Goal: Check status

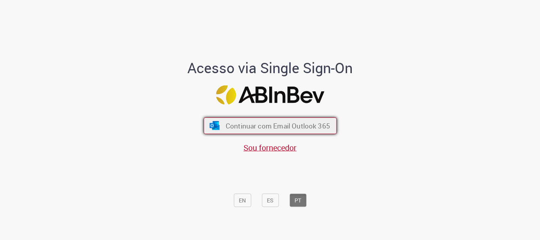
click at [270, 129] on span "Continuar com Email Outlook 365" at bounding box center [277, 125] width 104 height 9
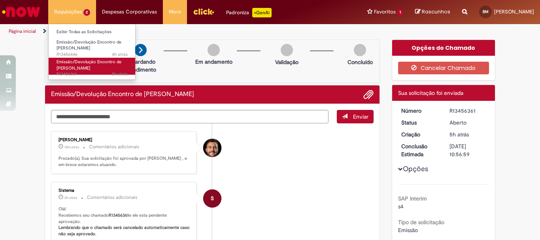
click at [75, 65] on span "Emissão/Devolução Encontro de [PERSON_NAME]" at bounding box center [89, 65] width 65 height 12
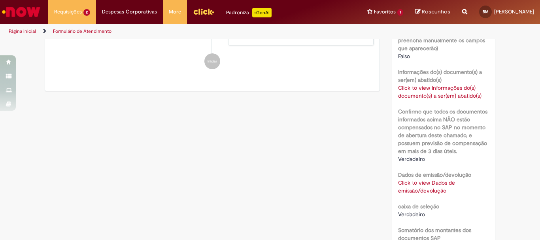
scroll to position [633, 0]
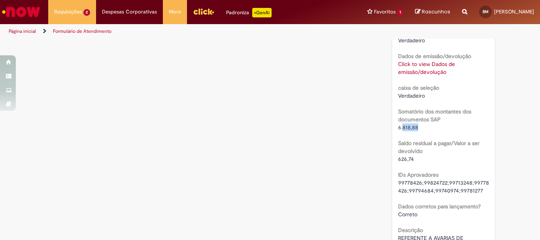
drag, startPoint x: 415, startPoint y: 131, endPoint x: 400, endPoint y: 131, distance: 15.0
click at [400, 131] on div "6.818,88" at bounding box center [443, 127] width 91 height 8
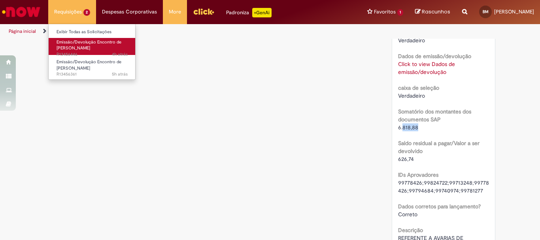
click at [82, 42] on span "Emissão/Devolução Encontro de [PERSON_NAME]" at bounding box center [89, 45] width 65 height 12
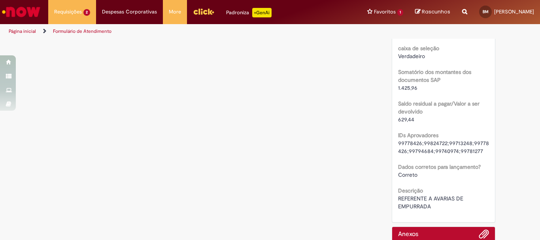
scroll to position [633, 0]
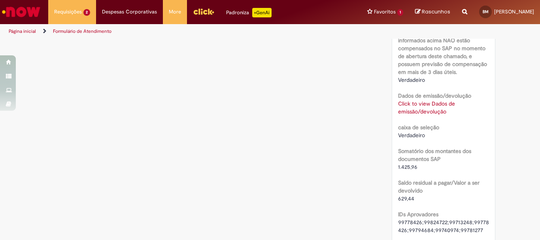
scroll to position [673, 0]
